Goal: Task Accomplishment & Management: Manage account settings

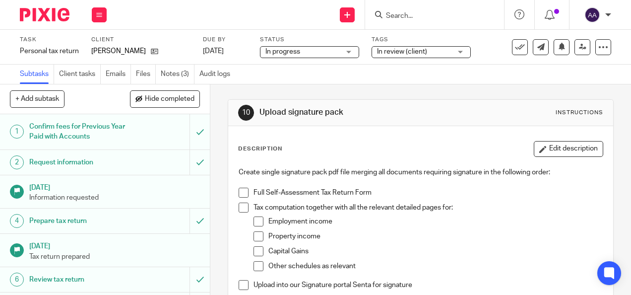
scroll to position [212, 0]
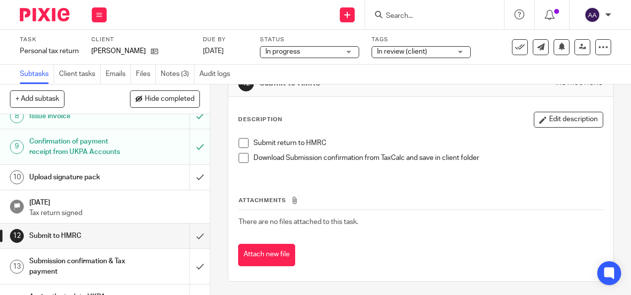
scroll to position [231, 0]
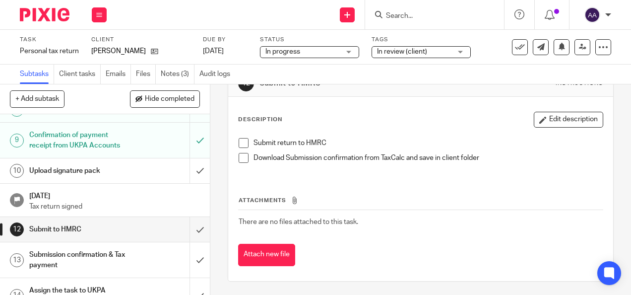
click at [119, 261] on h1 "Submission confirmation & Tax payment" at bounding box center [79, 259] width 100 height 25
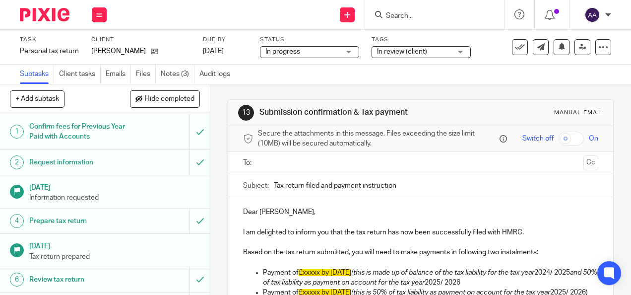
scroll to position [66, 0]
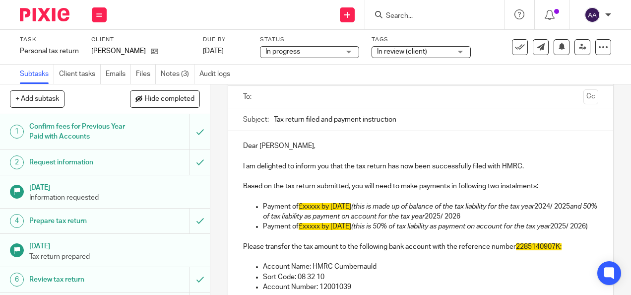
click at [30, 12] on img at bounding box center [45, 14] width 50 height 13
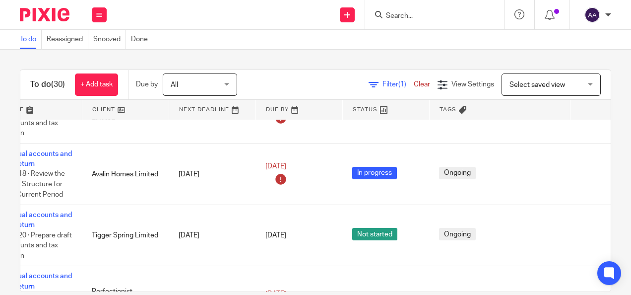
scroll to position [394, 0]
